Goal: Ask a question

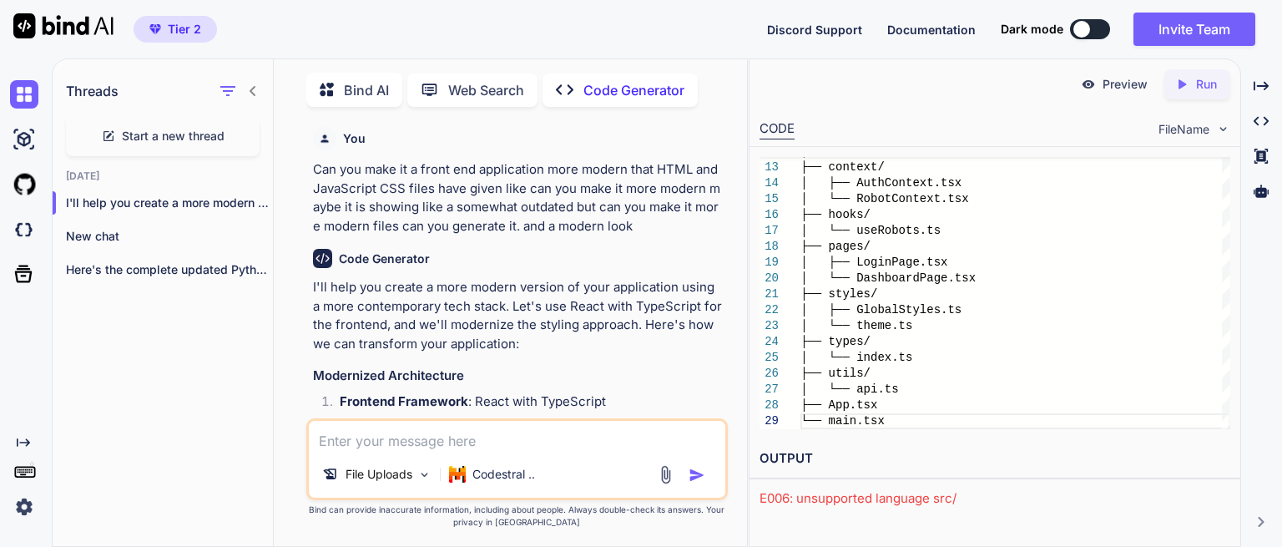
scroll to position [1659, 0]
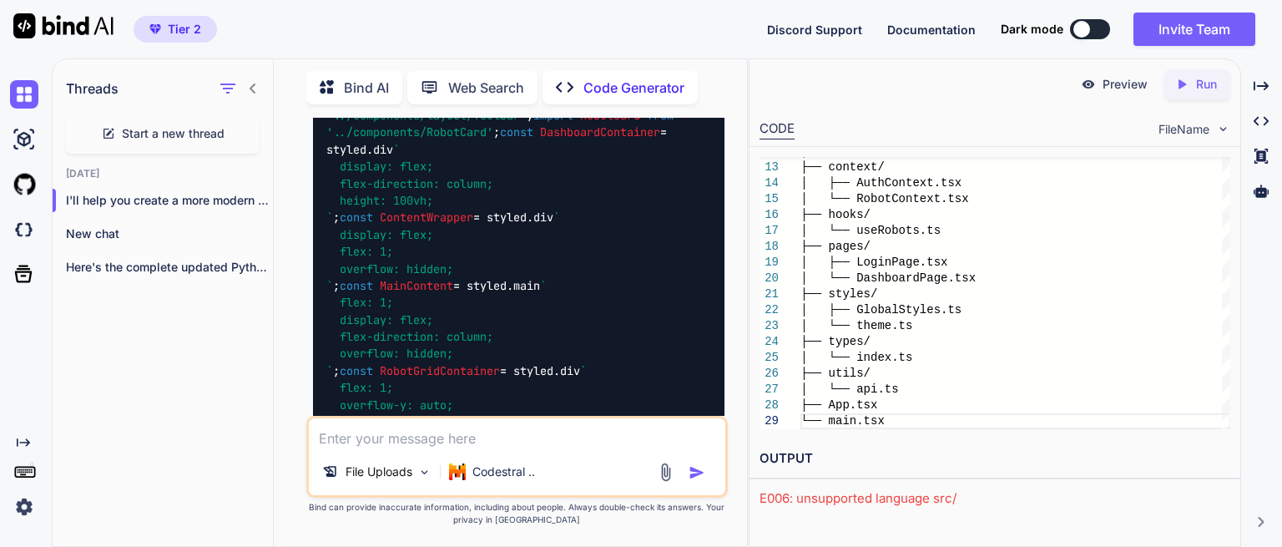
click at [156, 131] on span "Start a new thread" at bounding box center [173, 133] width 103 height 17
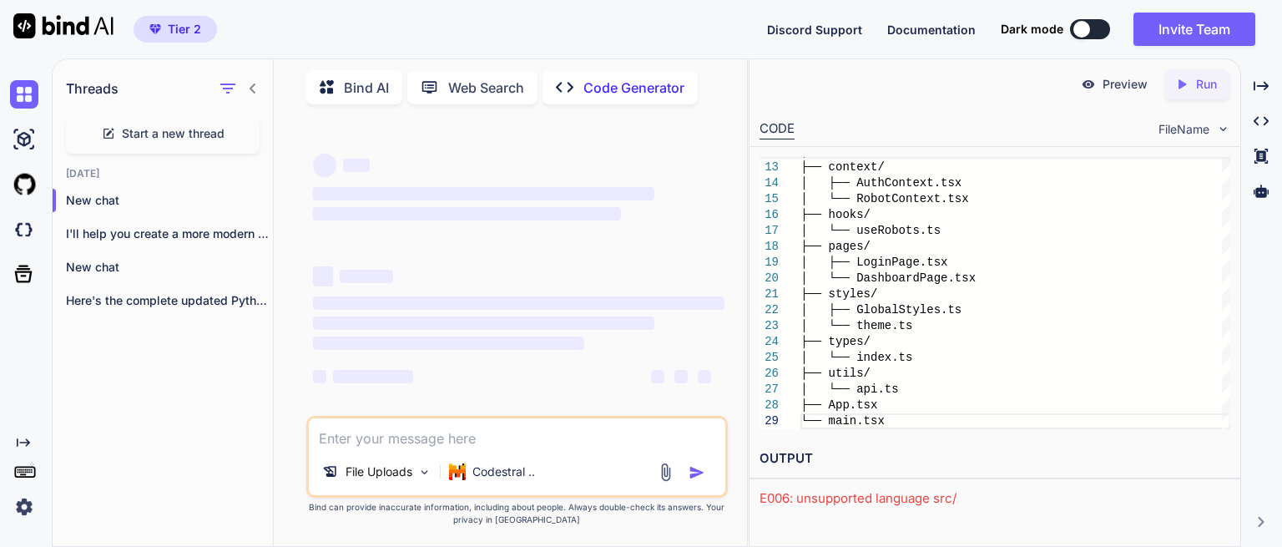
scroll to position [0, 0]
type textarea "x"
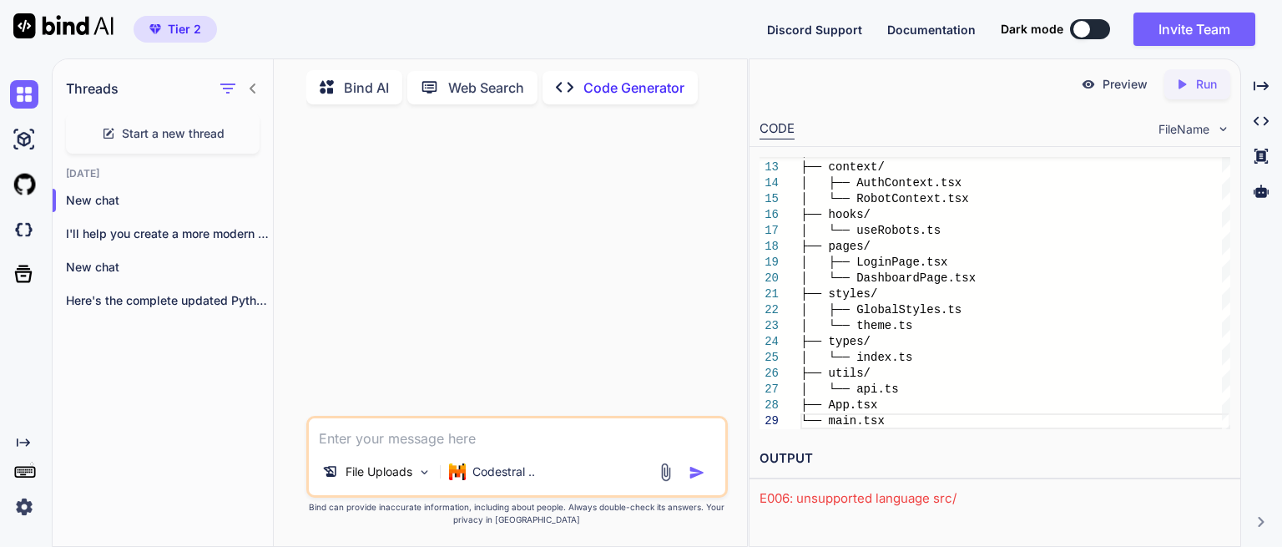
click at [406, 437] on textarea at bounding box center [517, 433] width 416 height 30
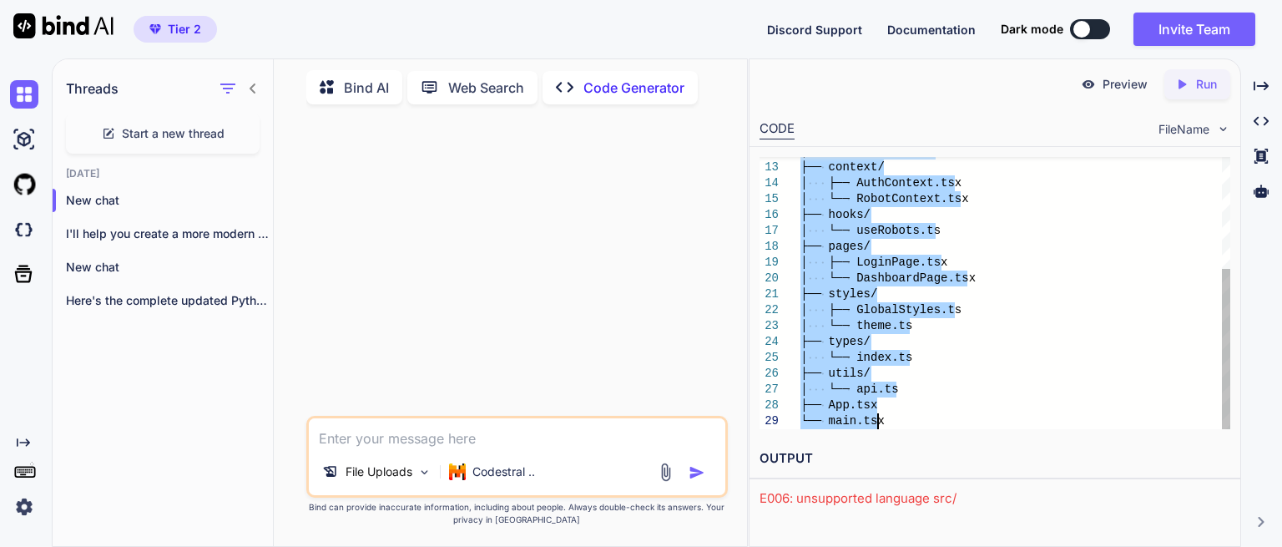
drag, startPoint x: 881, startPoint y: 196, endPoint x: 946, endPoint y: 526, distance: 335.9
click at [965, 320] on div "│ └── LogModal.tsx ├── context/ │ ├── AuthContext.tsx │ └── RobotContext.tsx ├─…" at bounding box center [1015, 199] width 430 height 460
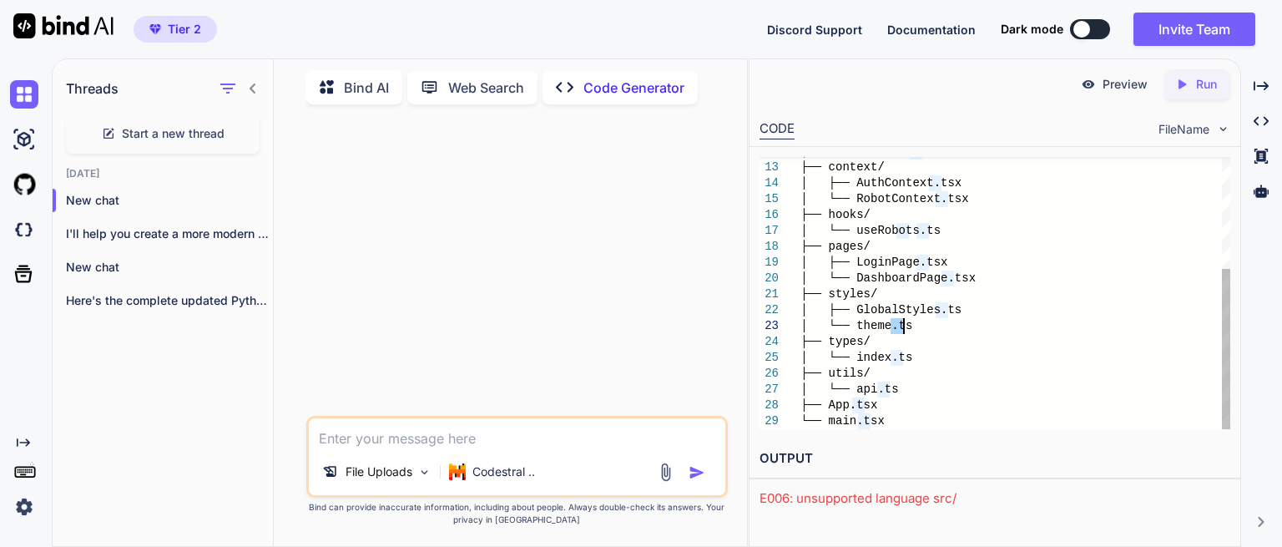
click at [965, 320] on div "│ └── LogModal.tsx ├── context/ │ ├── AuthContext.tsx │ └── RobotContext.tsx ├─…" at bounding box center [1015, 199] width 430 height 460
click at [389, 437] on textarea at bounding box center [517, 433] width 416 height 30
paste textarea "import eel import sys import json import subprocess import threading import tim…"
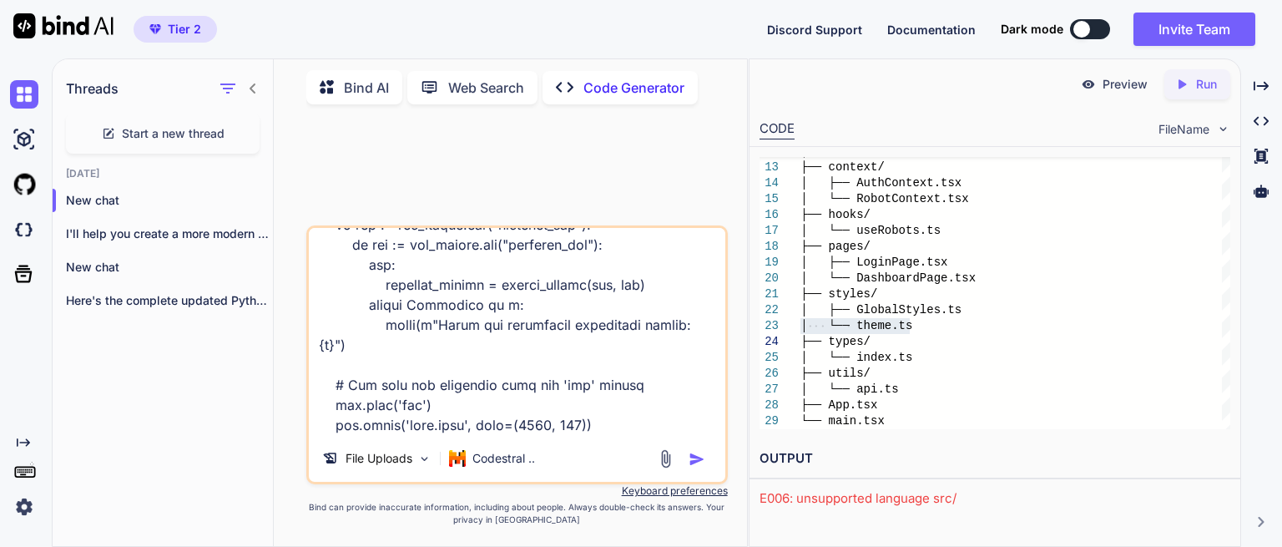
scroll to position [4571, 0]
click at [580, 432] on textarea at bounding box center [517, 331] width 416 height 207
click at [575, 422] on textarea at bounding box center [517, 331] width 416 height 207
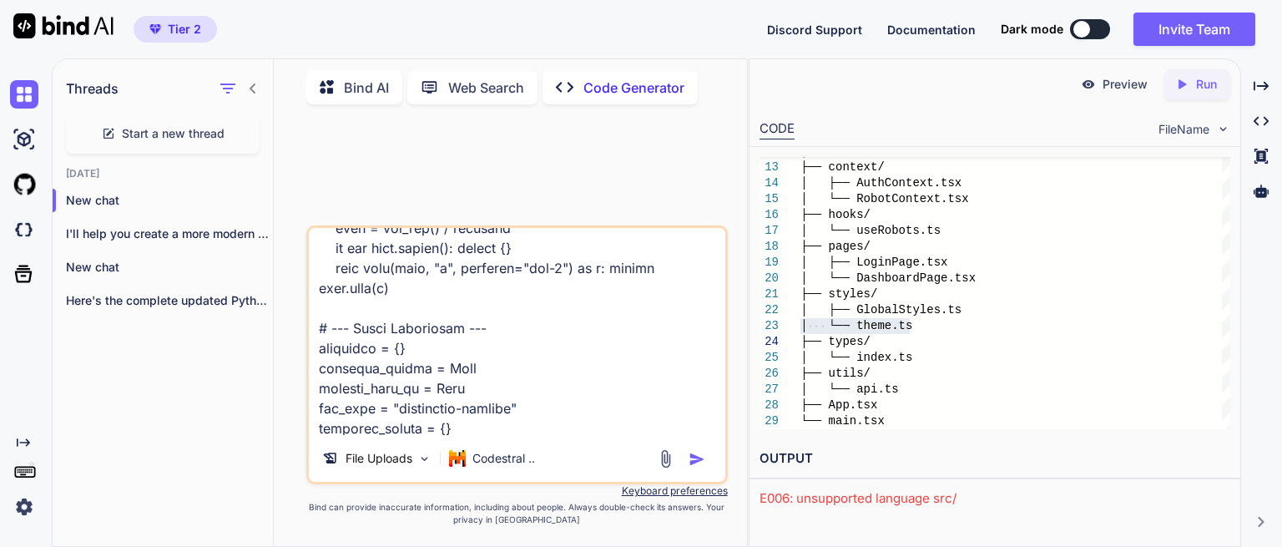
scroll to position [0, 0]
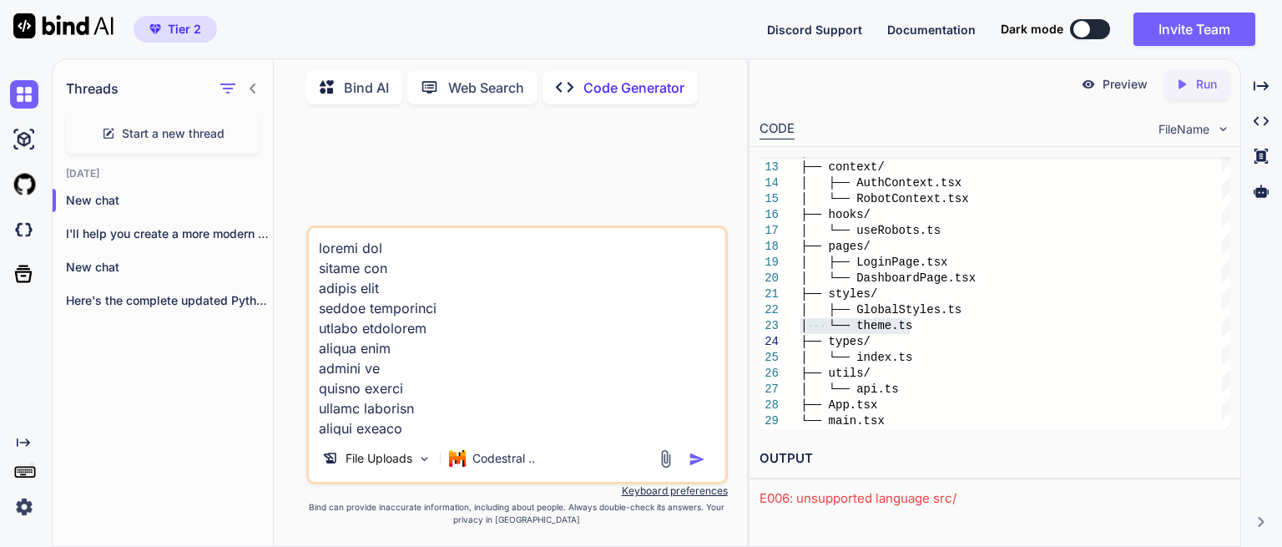
click at [318, 250] on textarea at bounding box center [517, 331] width 416 height 207
click at [353, 248] on textarea at bounding box center [517, 331] width 416 height 207
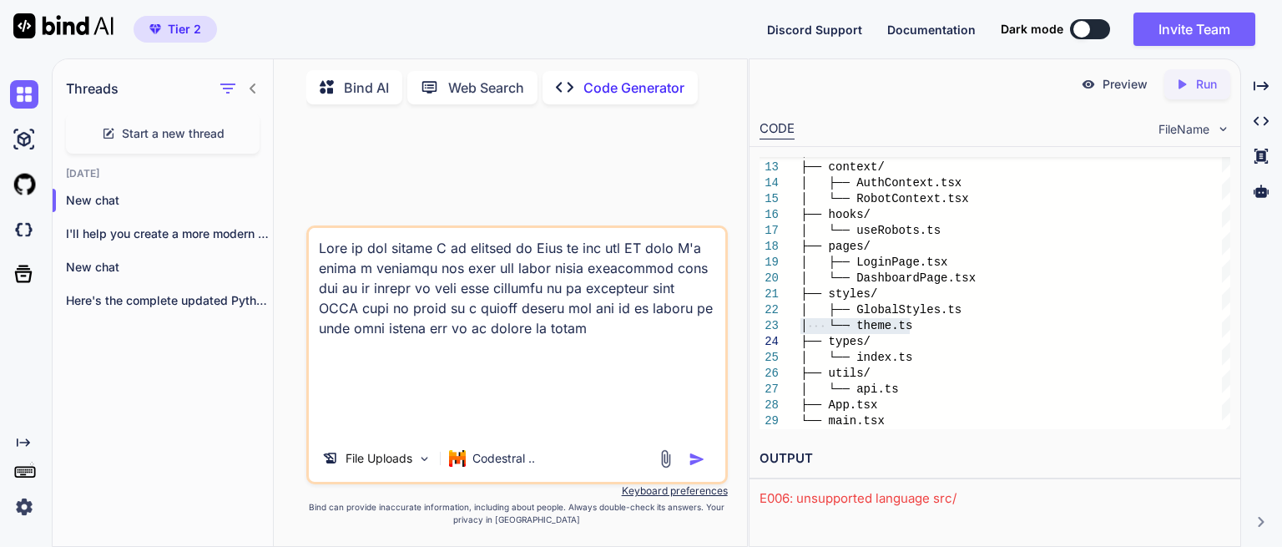
paste textarea "Error: 404 Not Found Sorry, the requested URL '[URL]' caused an error: File doe…"
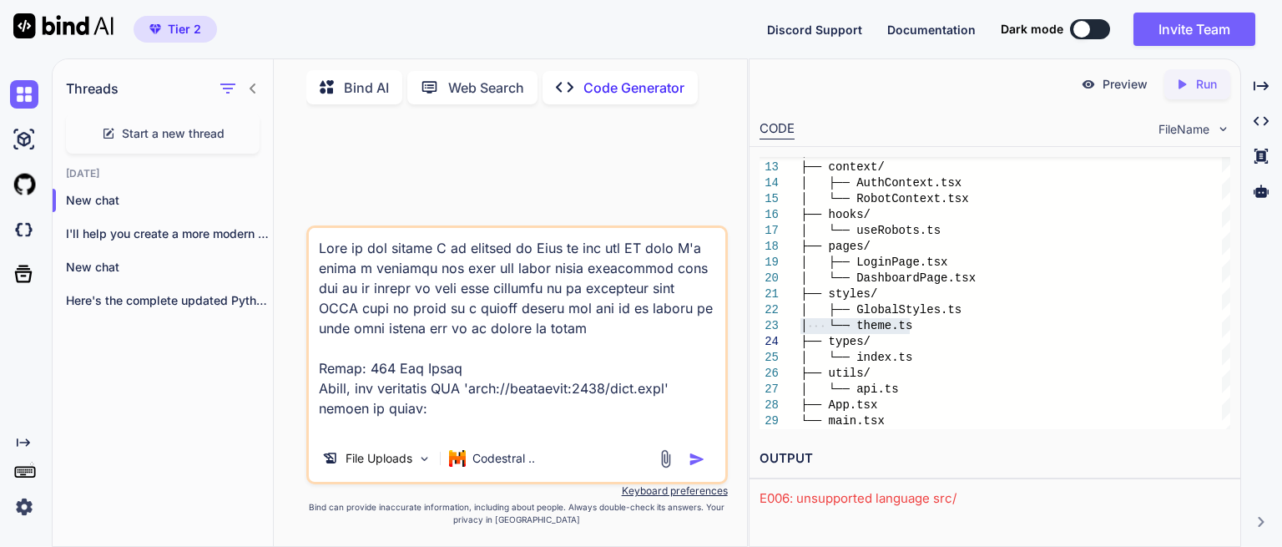
scroll to position [21, 0]
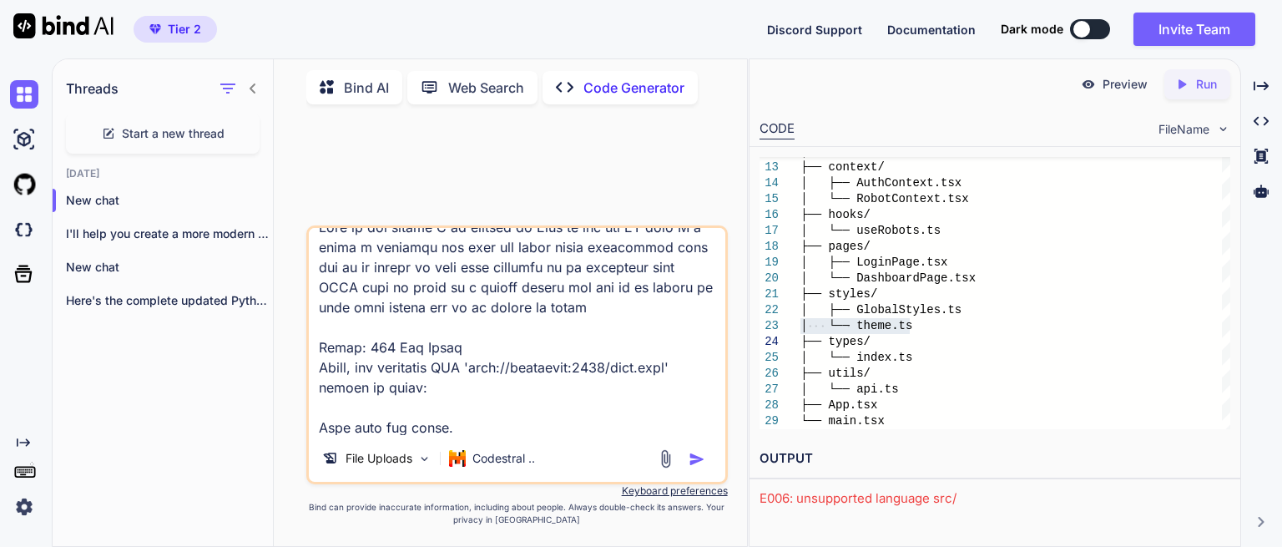
click at [480, 293] on textarea at bounding box center [517, 331] width 416 height 207
click at [461, 313] on textarea at bounding box center [517, 331] width 416 height 207
type textarea "This is the script I am running it This is the app OK like I'm doing a compiler…"
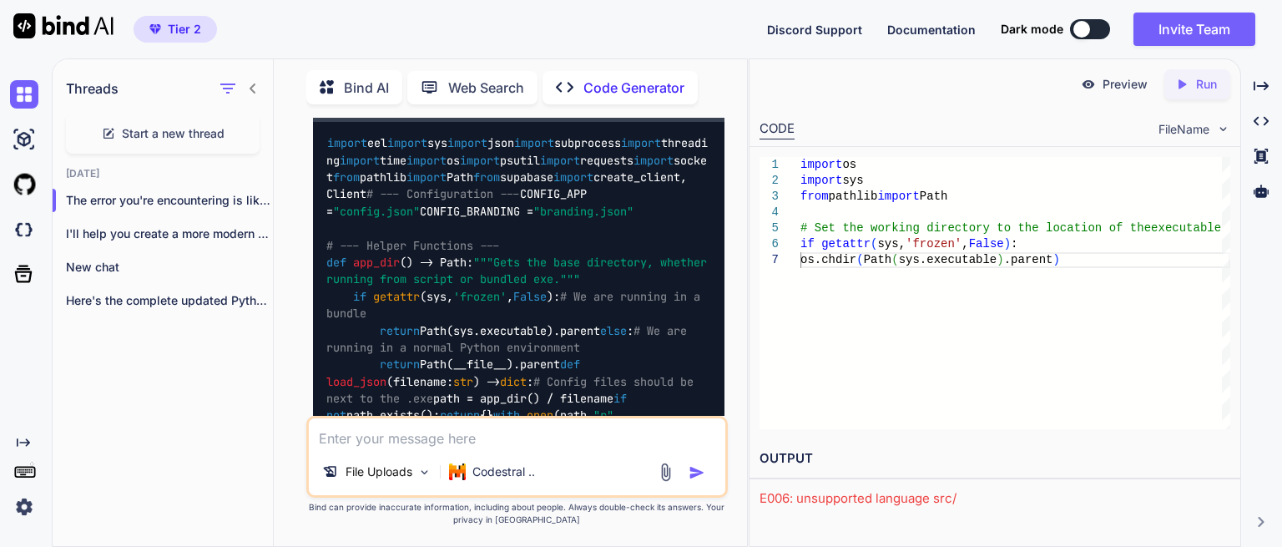
scroll to position [2601, 0]
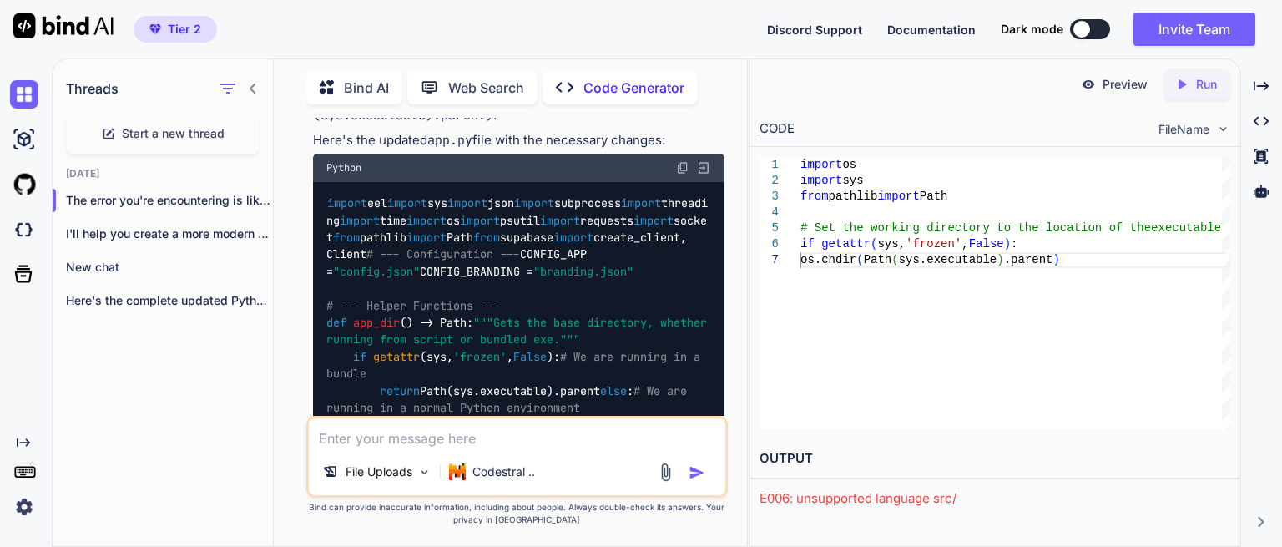
click at [679, 174] on img at bounding box center [682, 167] width 13 height 13
